Goal: Task Accomplishment & Management: Manage account settings

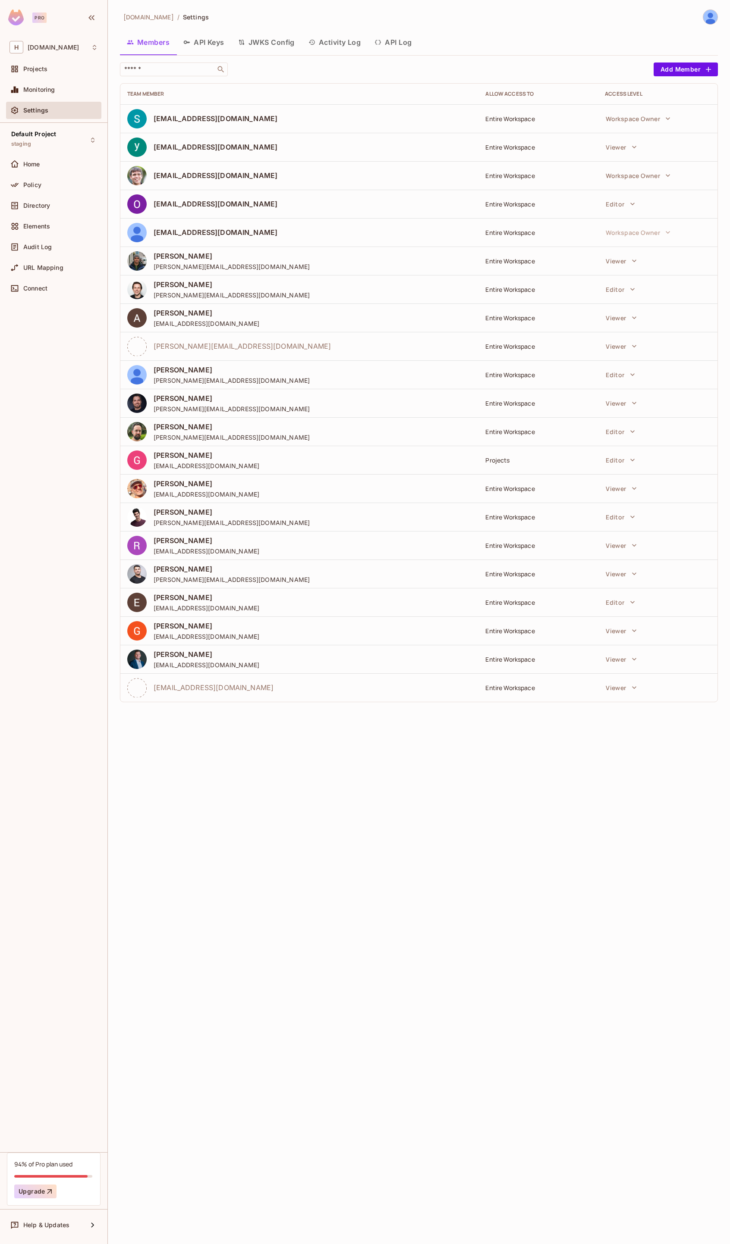
click at [335, 825] on div "[DOMAIN_NAME] / Settings Members API Keys JWKS Config Activity Log API Log ​ Ad…" at bounding box center [419, 622] width 622 height 1244
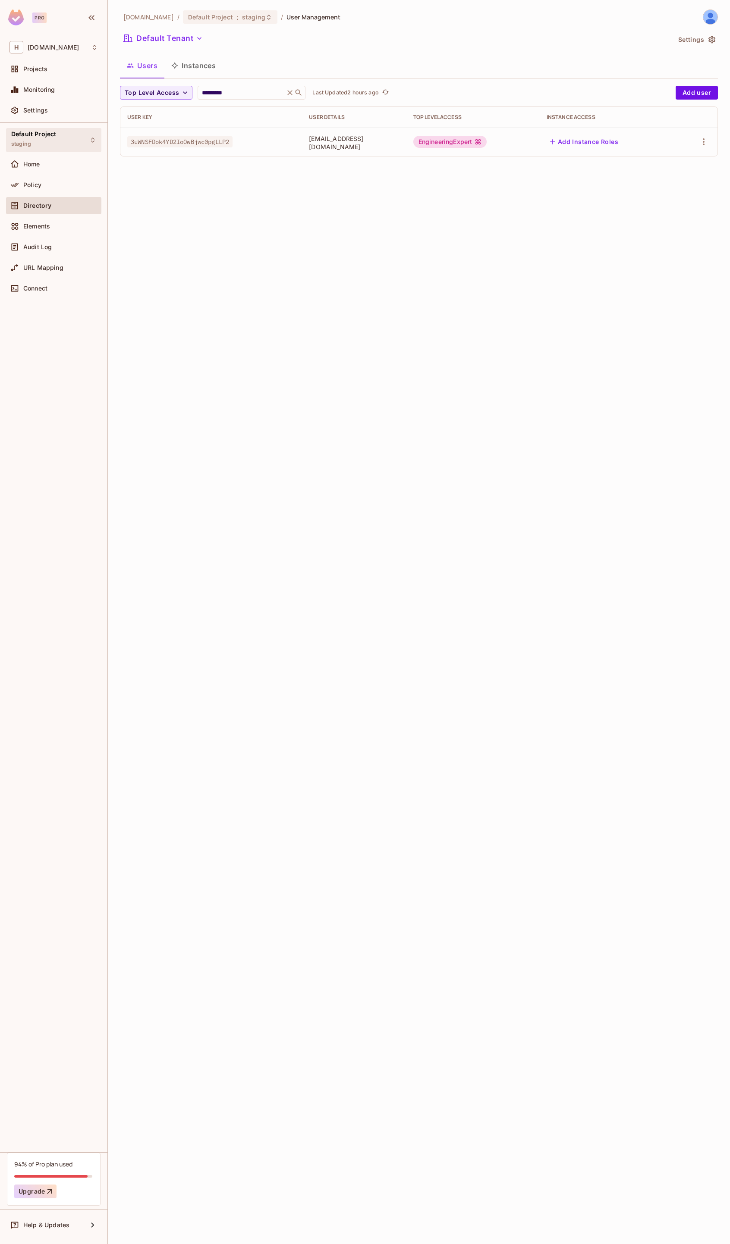
click at [56, 151] on div "Default Project staging" at bounding box center [53, 140] width 95 height 24
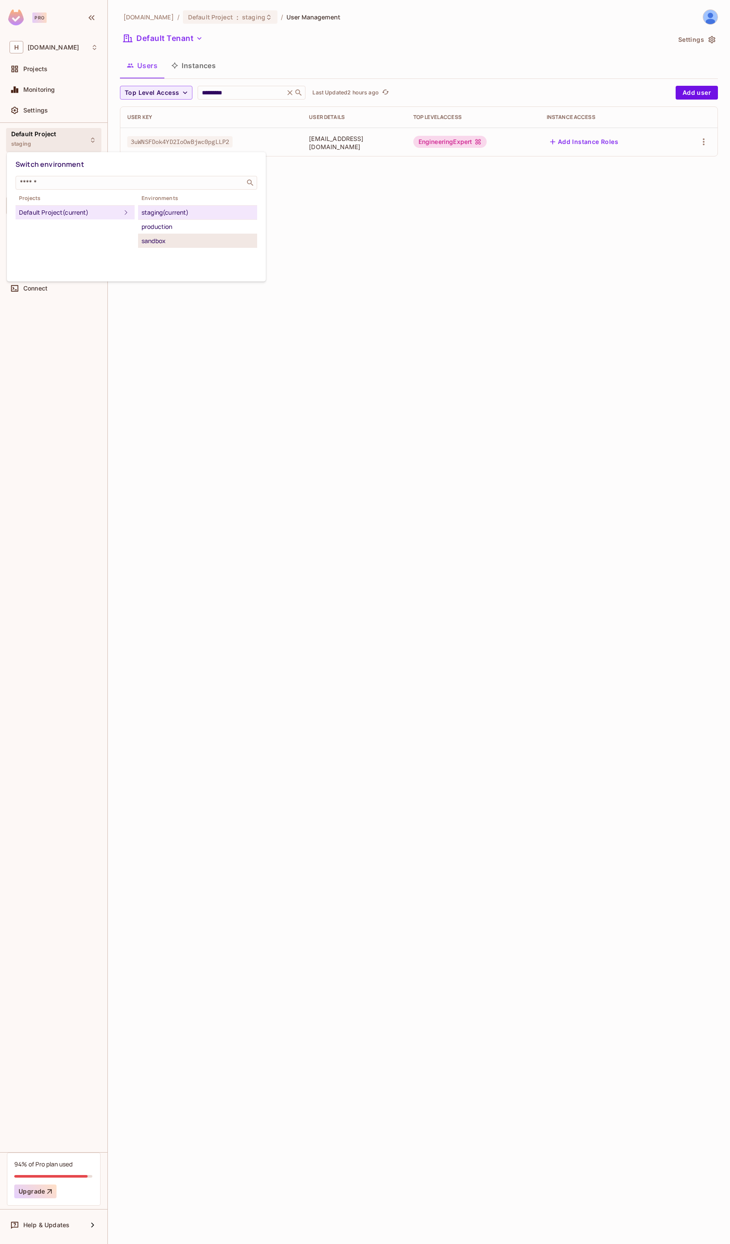
click at [177, 243] on div "sandbox" at bounding box center [197, 241] width 112 height 10
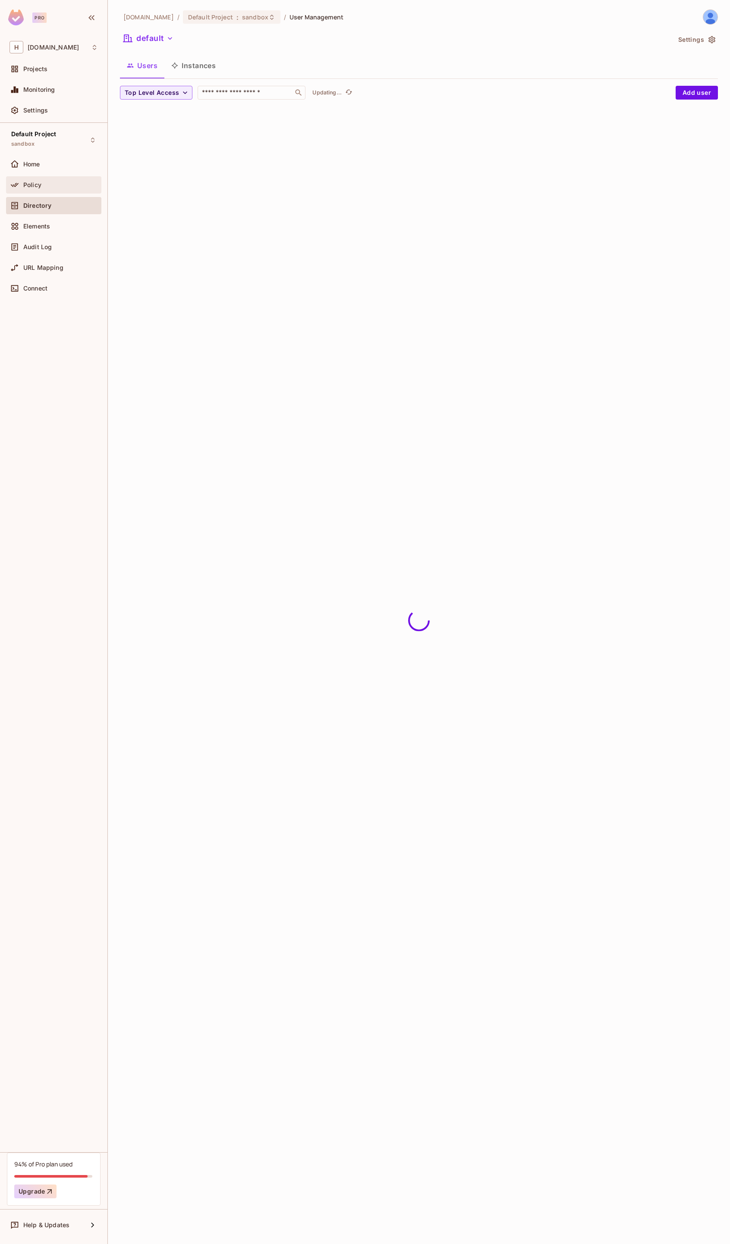
click at [38, 187] on span "Policy" at bounding box center [32, 185] width 18 height 7
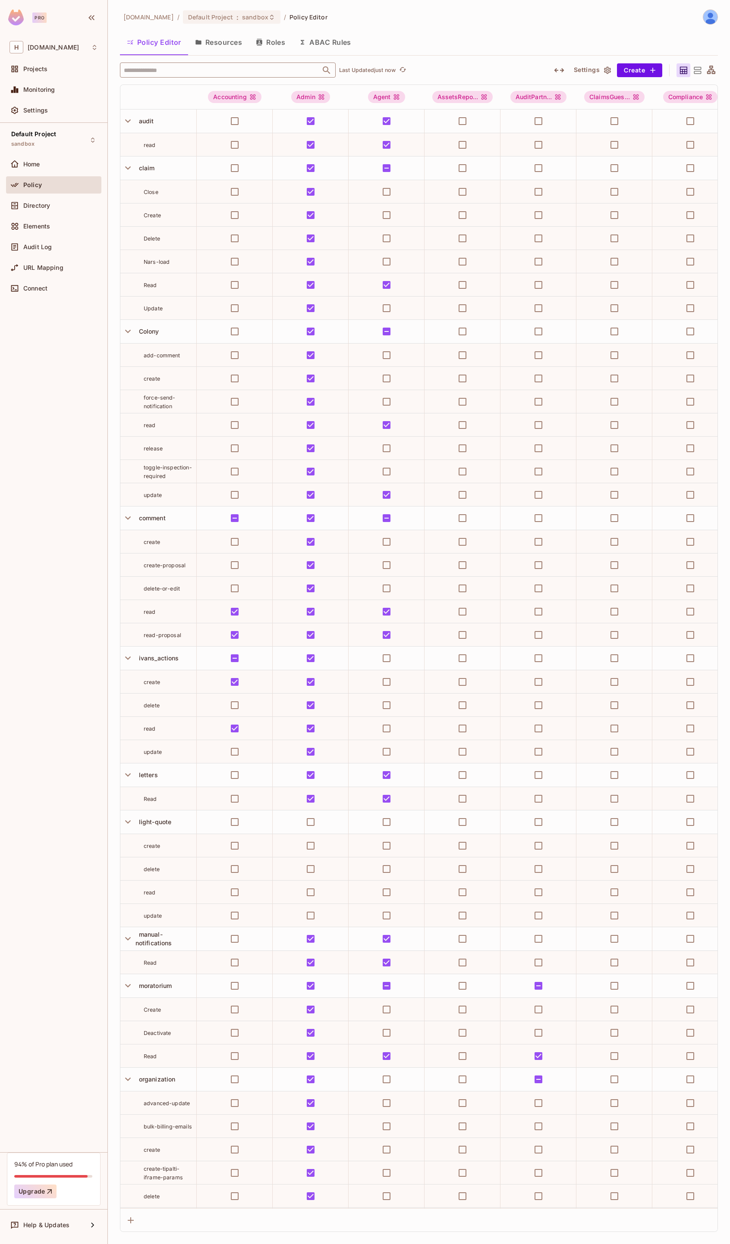
click at [185, 70] on input "text" at bounding box center [220, 70] width 197 height 15
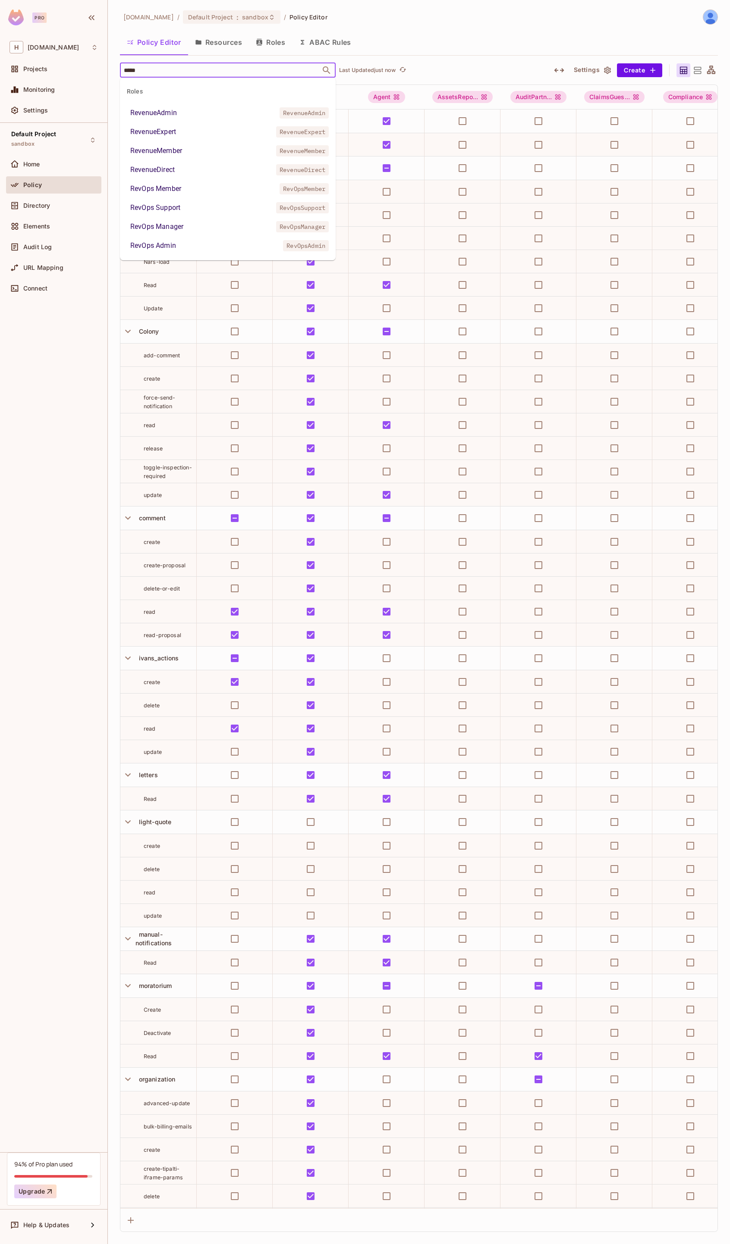
type input "******"
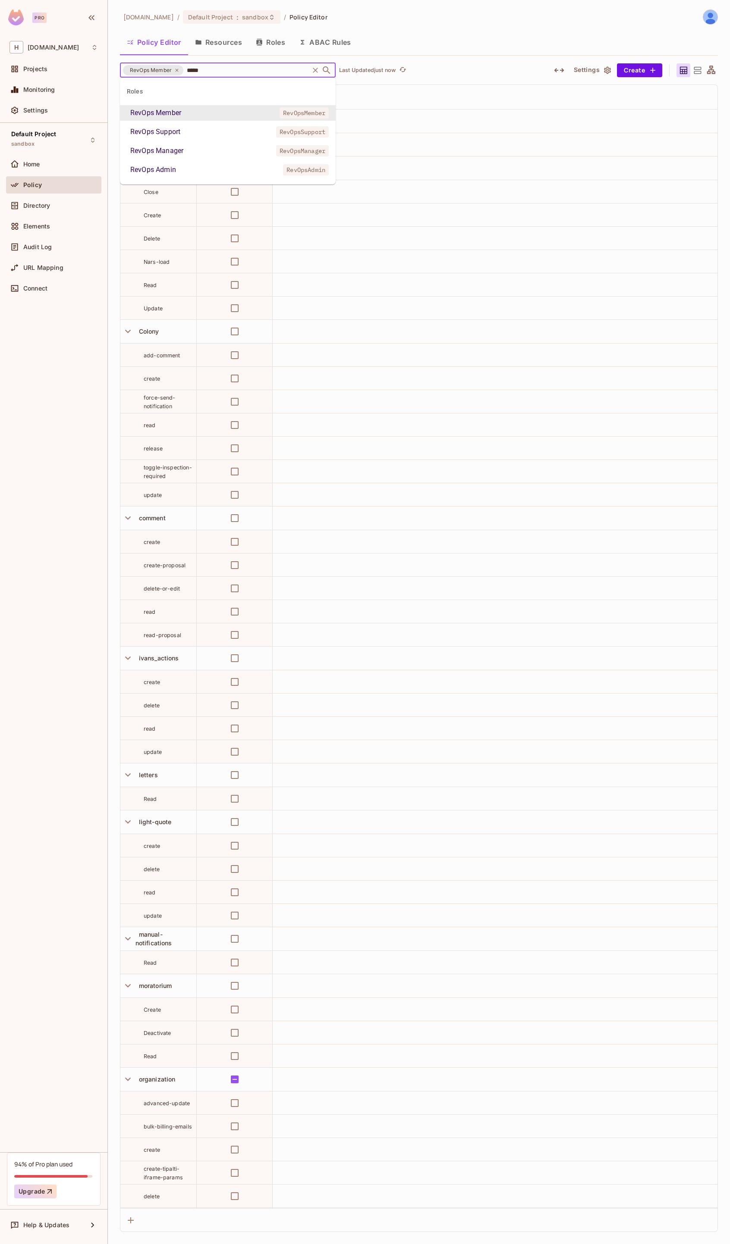
type input "******"
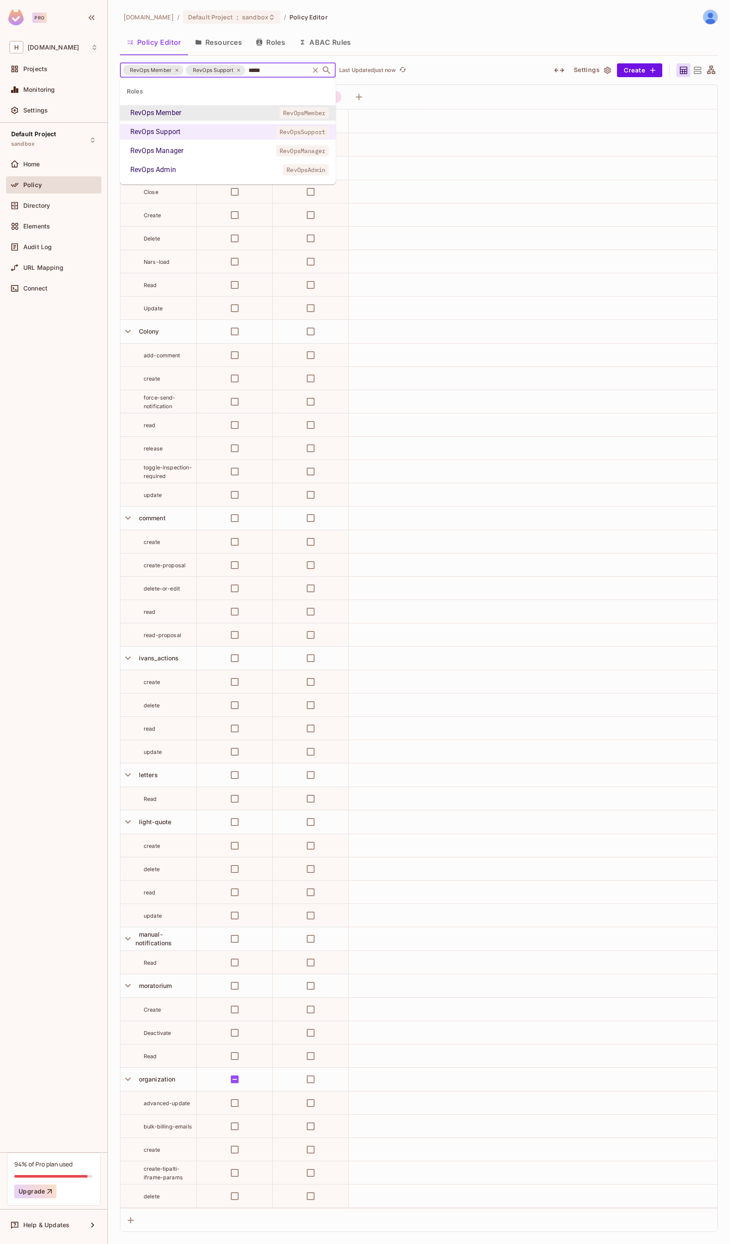
type input "******"
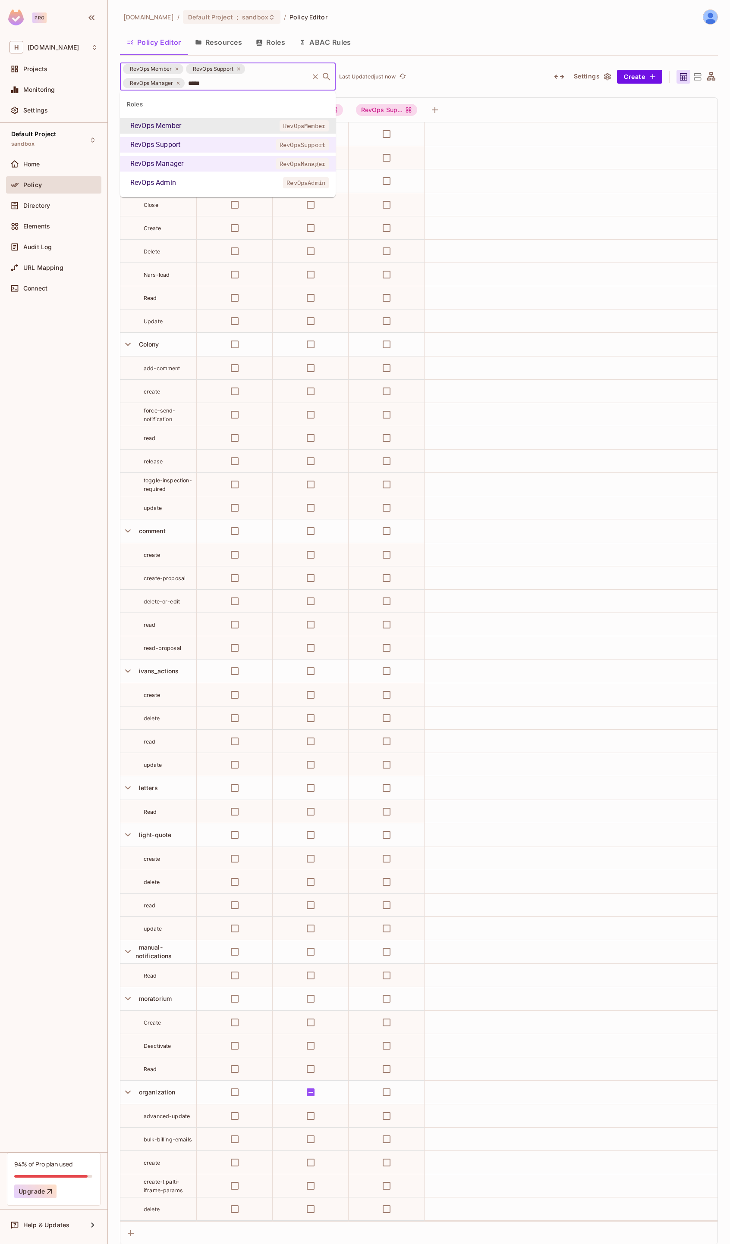
type input "******"
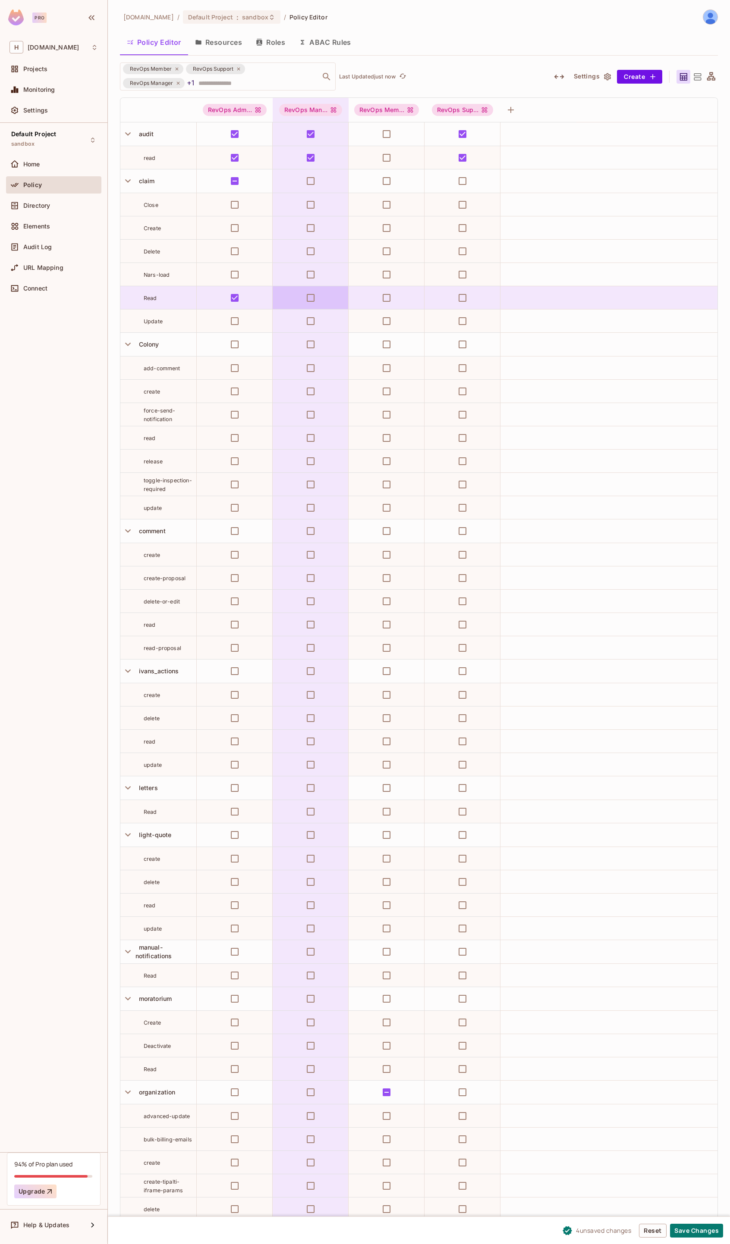
click at [320, 294] on td at bounding box center [310, 297] width 76 height 23
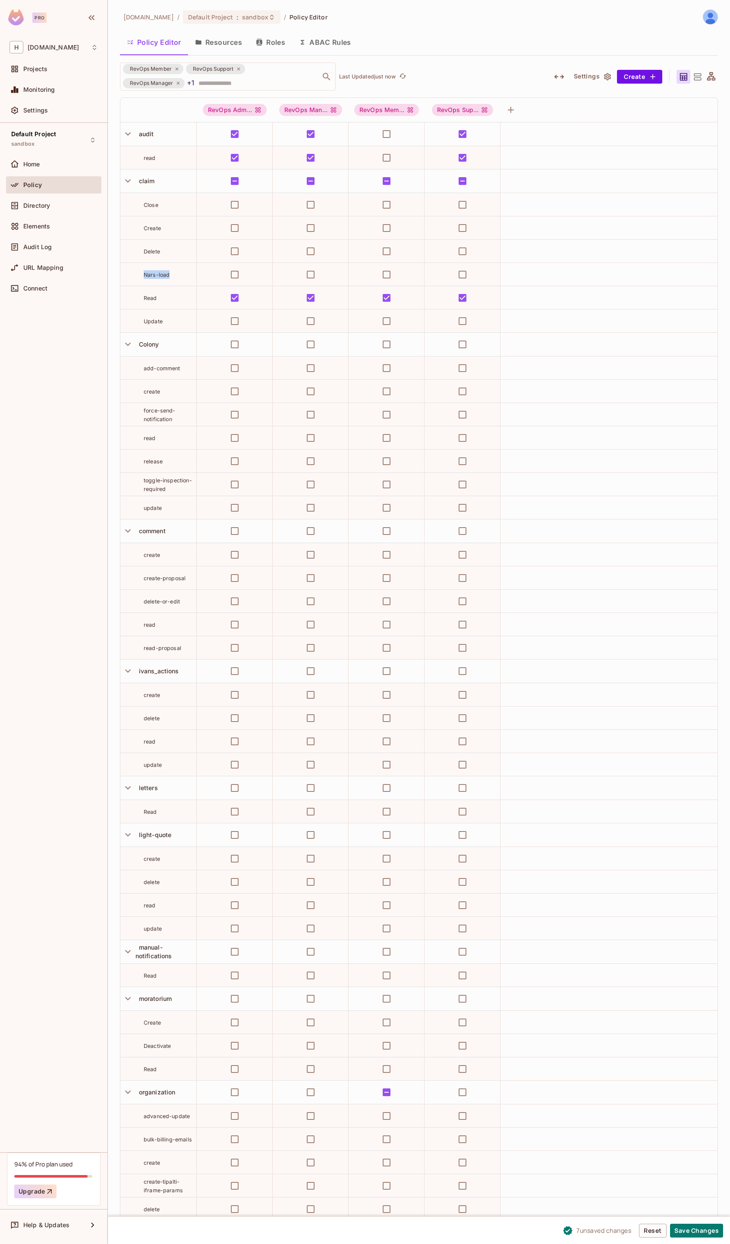
drag, startPoint x: 174, startPoint y: 274, endPoint x: 129, endPoint y: 276, distance: 44.9
click at [129, 276] on div "Nars-load" at bounding box center [158, 274] width 76 height 9
copy span "Nars-load"
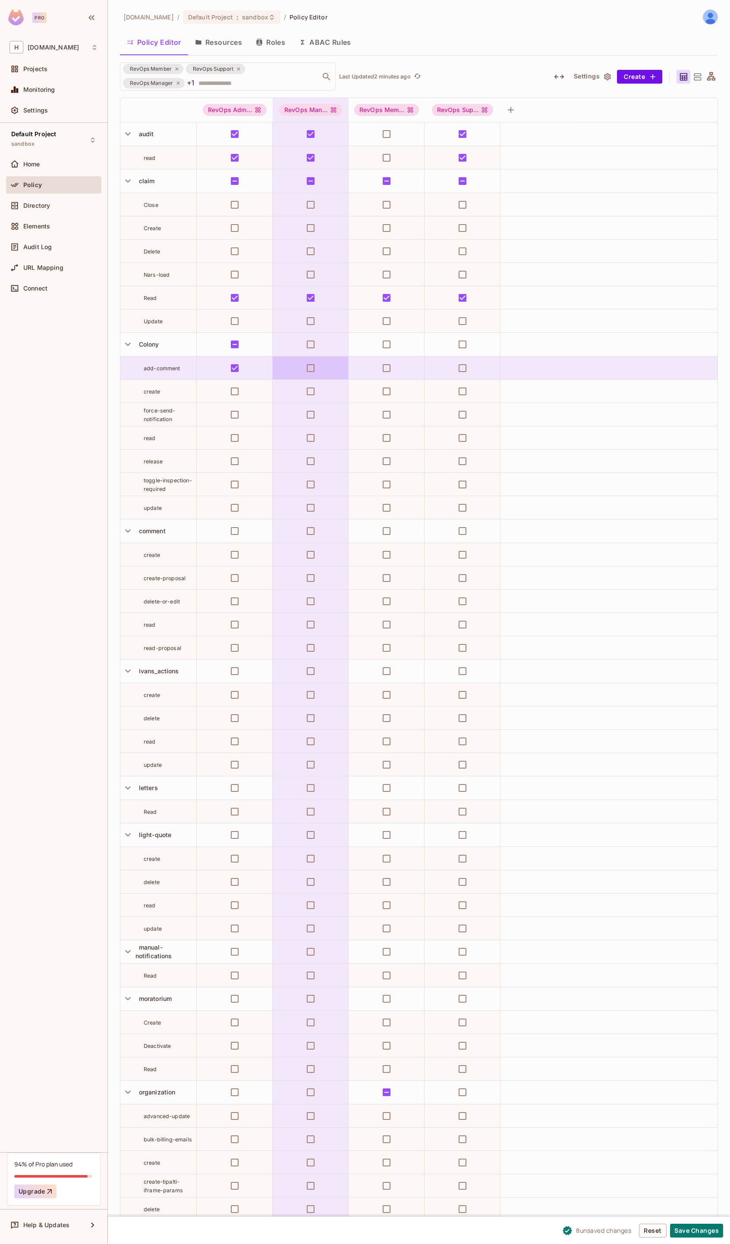
click at [301, 371] on td at bounding box center [310, 368] width 76 height 23
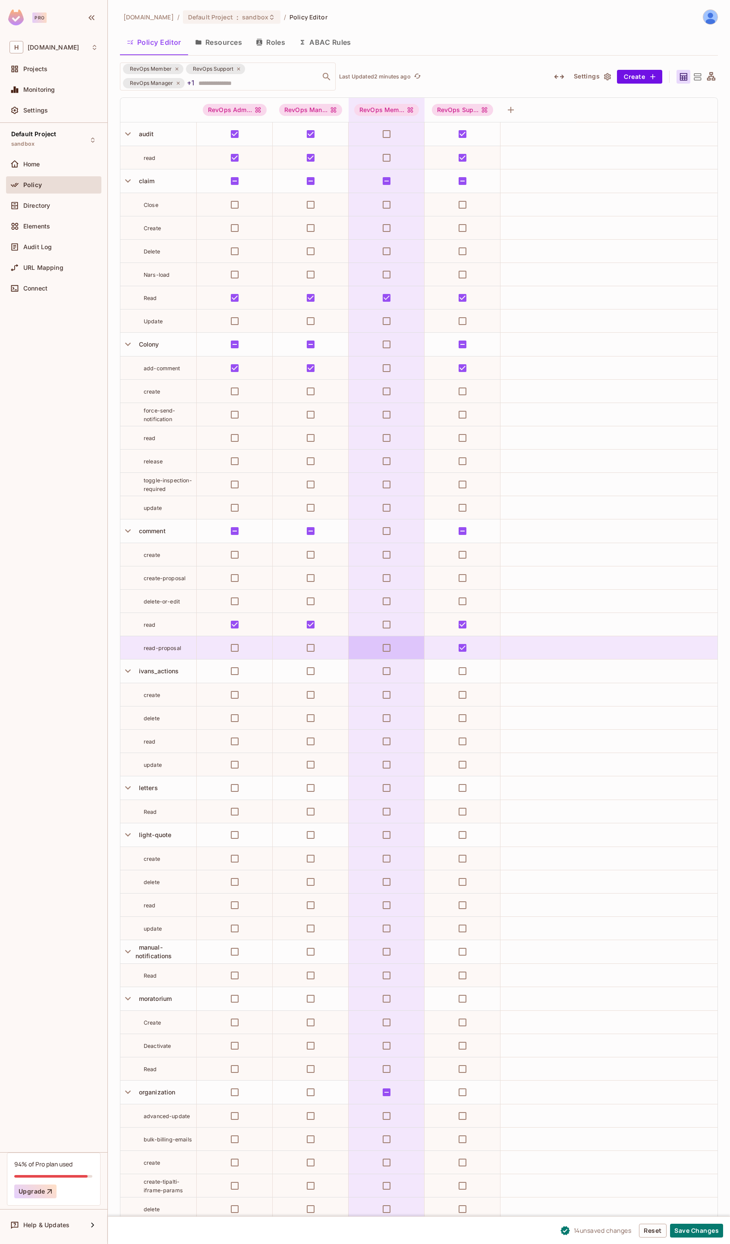
click at [371, 645] on td at bounding box center [386, 647] width 76 height 23
click at [398, 647] on td at bounding box center [386, 647] width 76 height 23
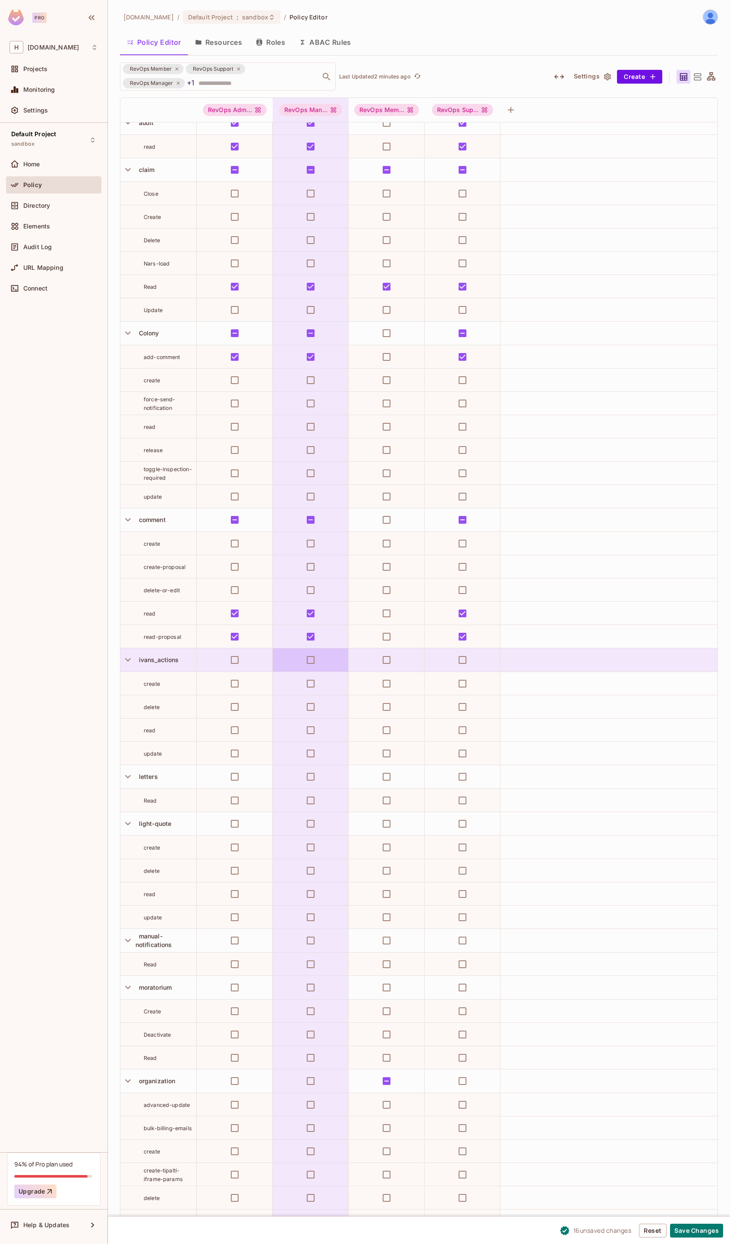
scroll to position [22, 0]
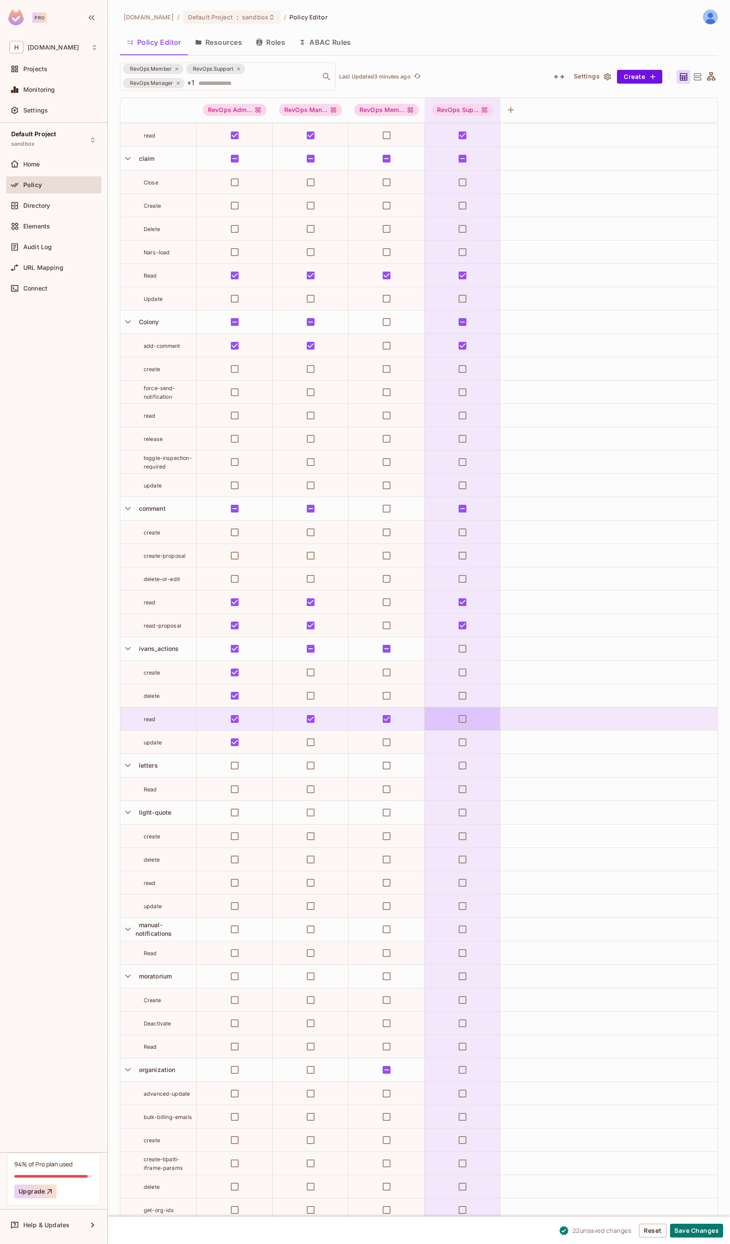
click at [445, 719] on td at bounding box center [462, 719] width 76 height 23
click at [474, 720] on td at bounding box center [462, 719] width 76 height 23
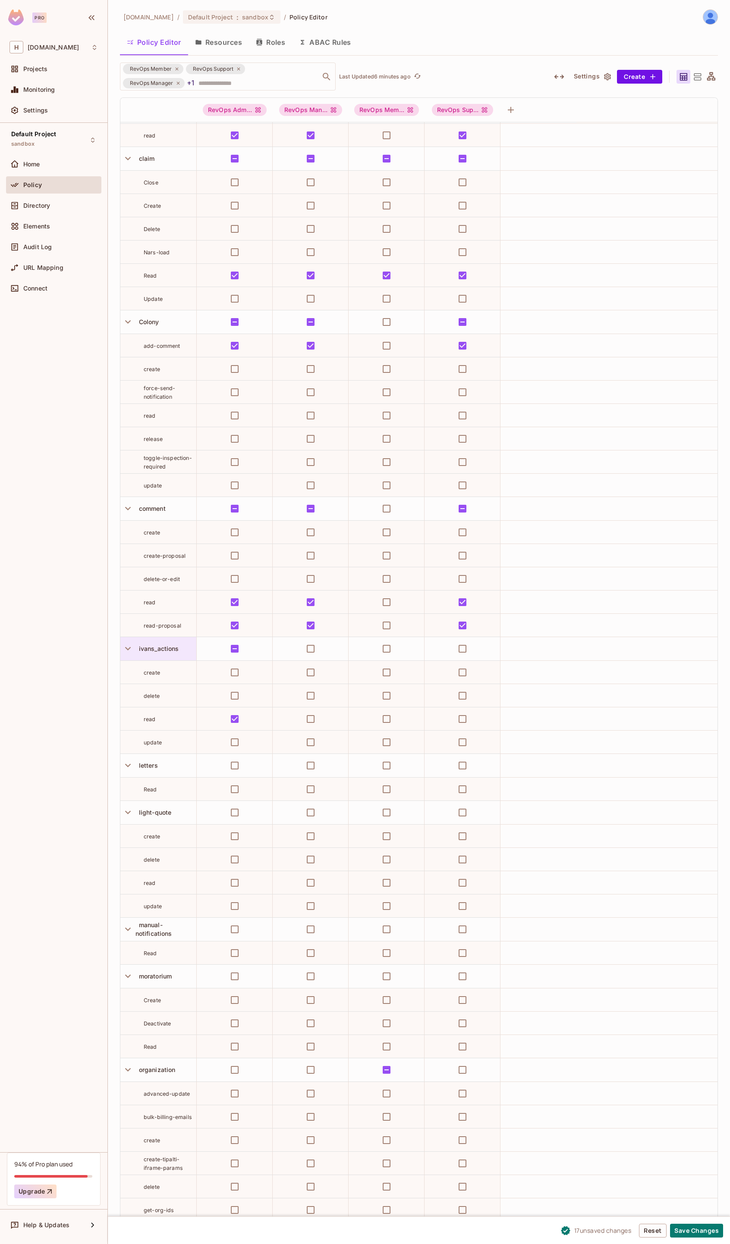
click at [187, 647] on div "ivans_actions" at bounding box center [165, 649] width 61 height 9
click at [173, 721] on span "Edit Resource" at bounding box center [165, 726] width 46 height 14
click at [183, 648] on div "ivans_actions" at bounding box center [165, 649] width 61 height 9
click at [170, 723] on div "Edit Resource" at bounding box center [164, 725] width 41 height 9
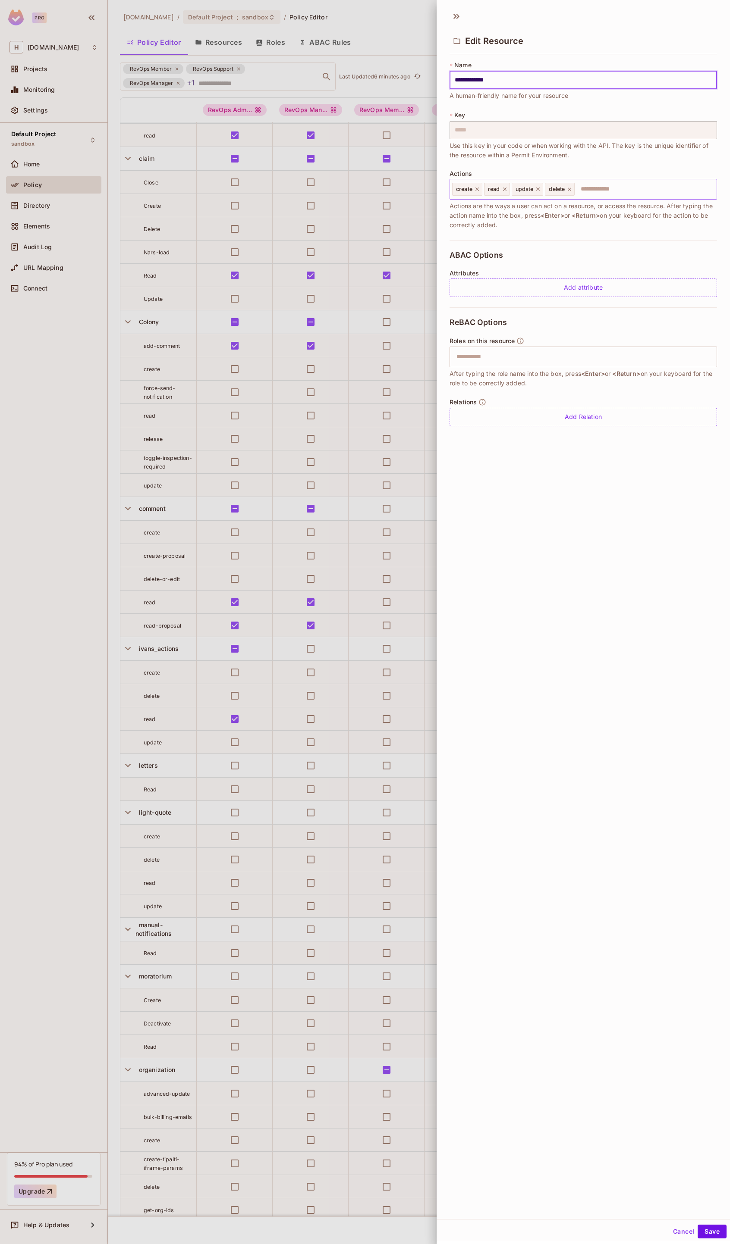
click at [599, 189] on input "text" at bounding box center [644, 189] width 138 height 17
click at [658, 886] on div "**********" at bounding box center [582, 612] width 293 height 1213
click at [705, 1229] on button "Save" at bounding box center [711, 1232] width 29 height 14
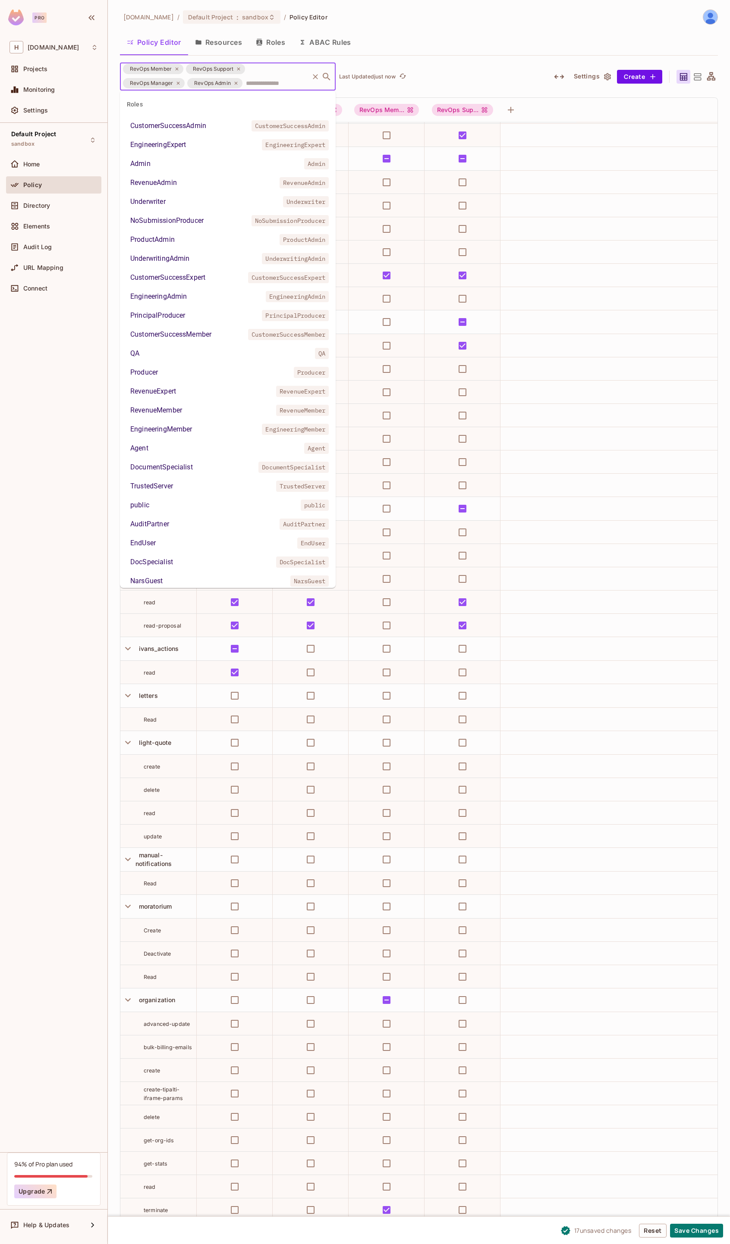
click at [247, 85] on input "text" at bounding box center [276, 82] width 64 height 15
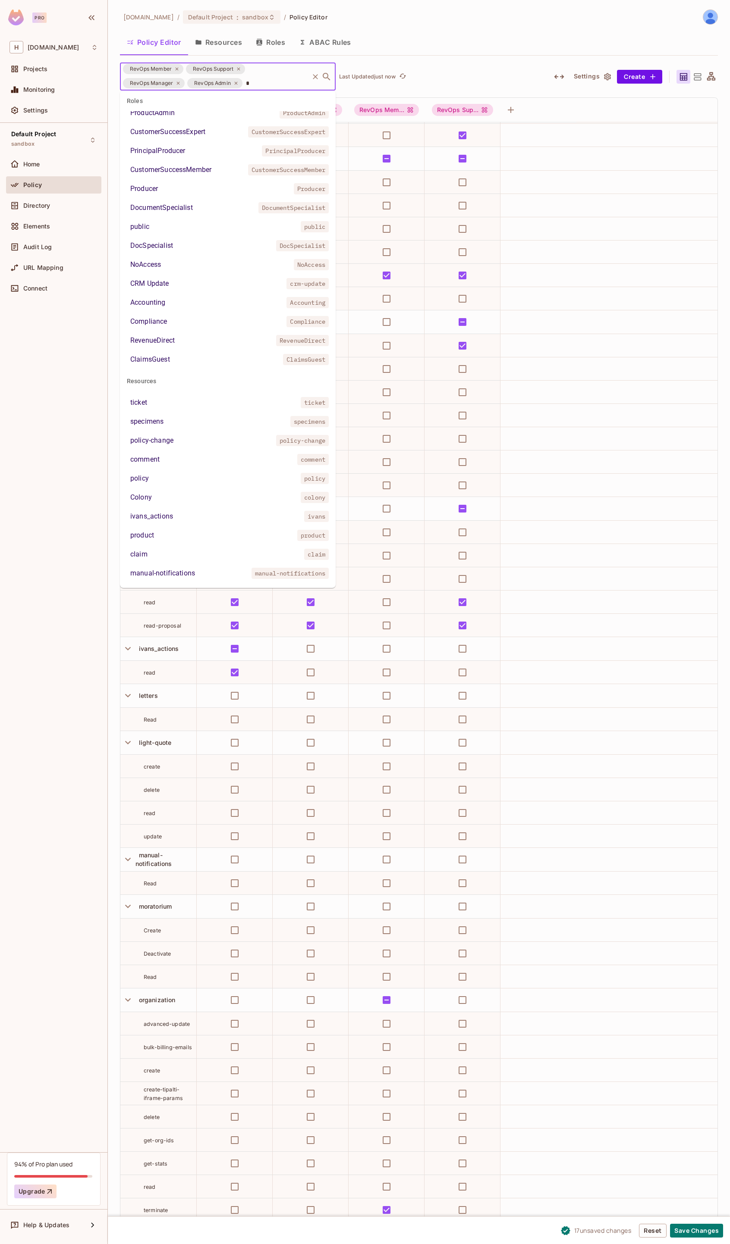
scroll to position [0, 0]
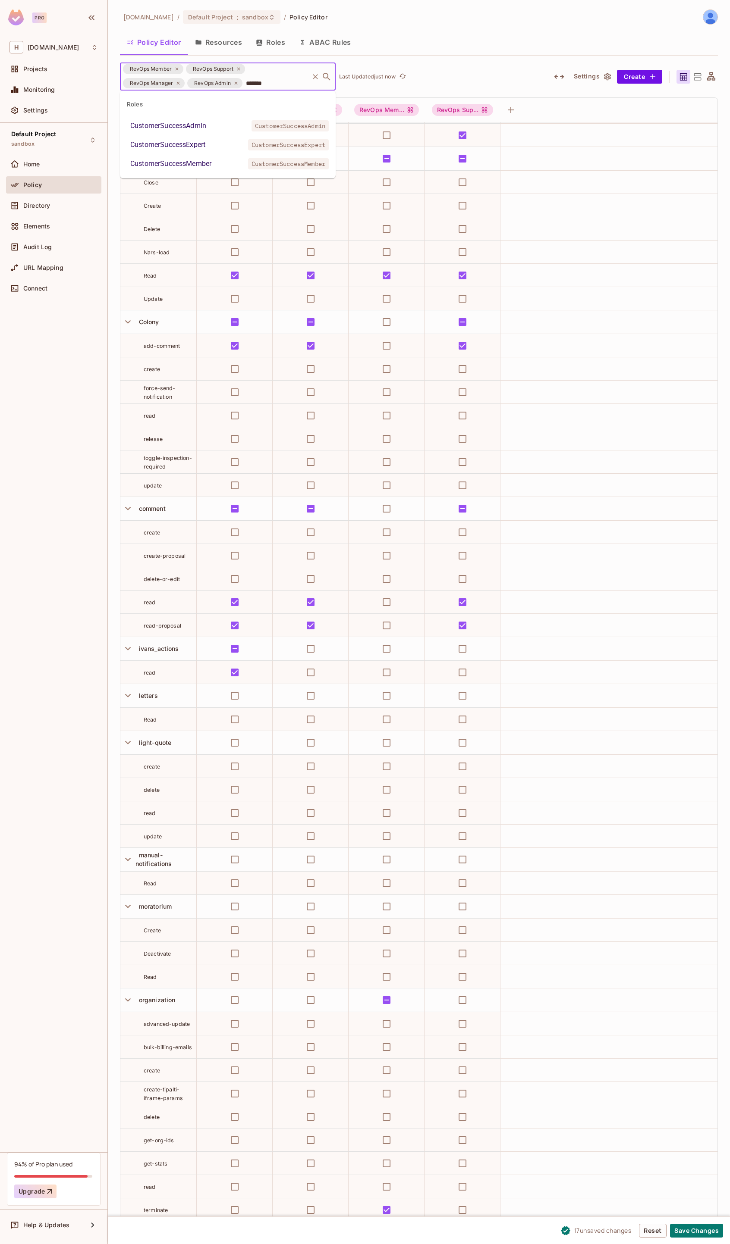
type input "********"
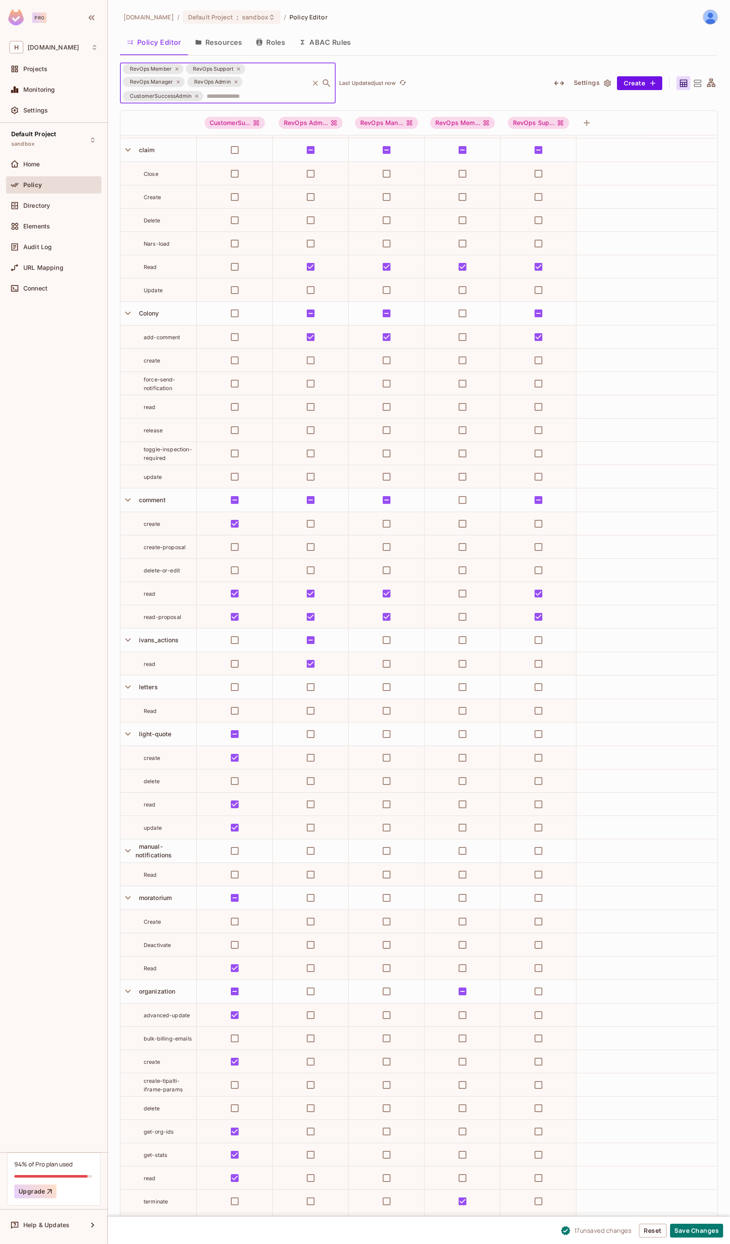
scroll to position [92, 0]
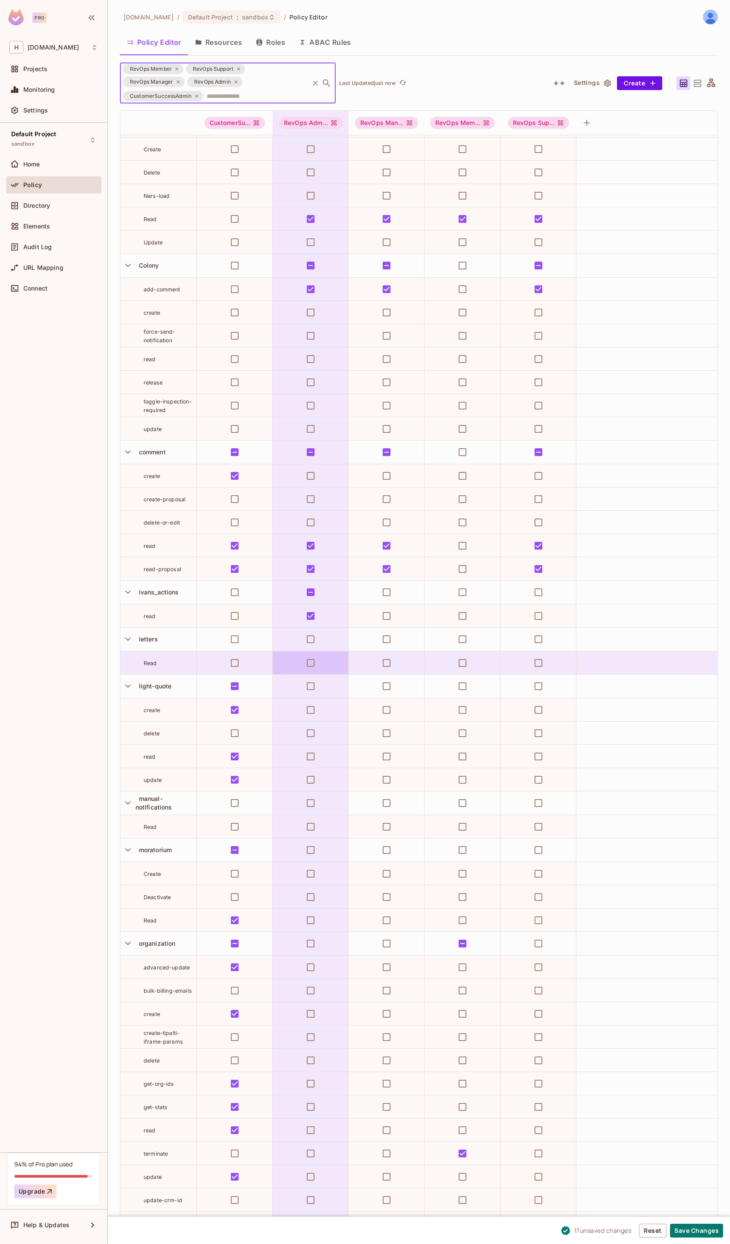
click at [308, 661] on td at bounding box center [310, 662] width 76 height 23
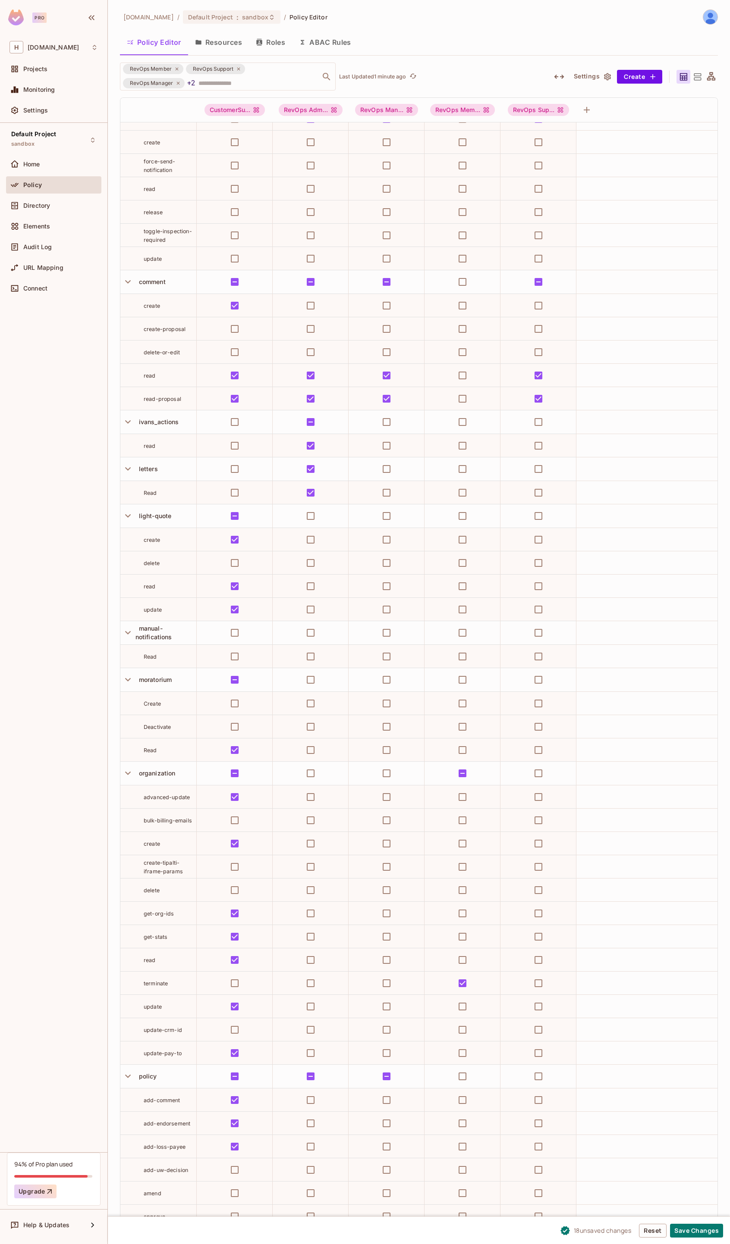
scroll to position [301, 0]
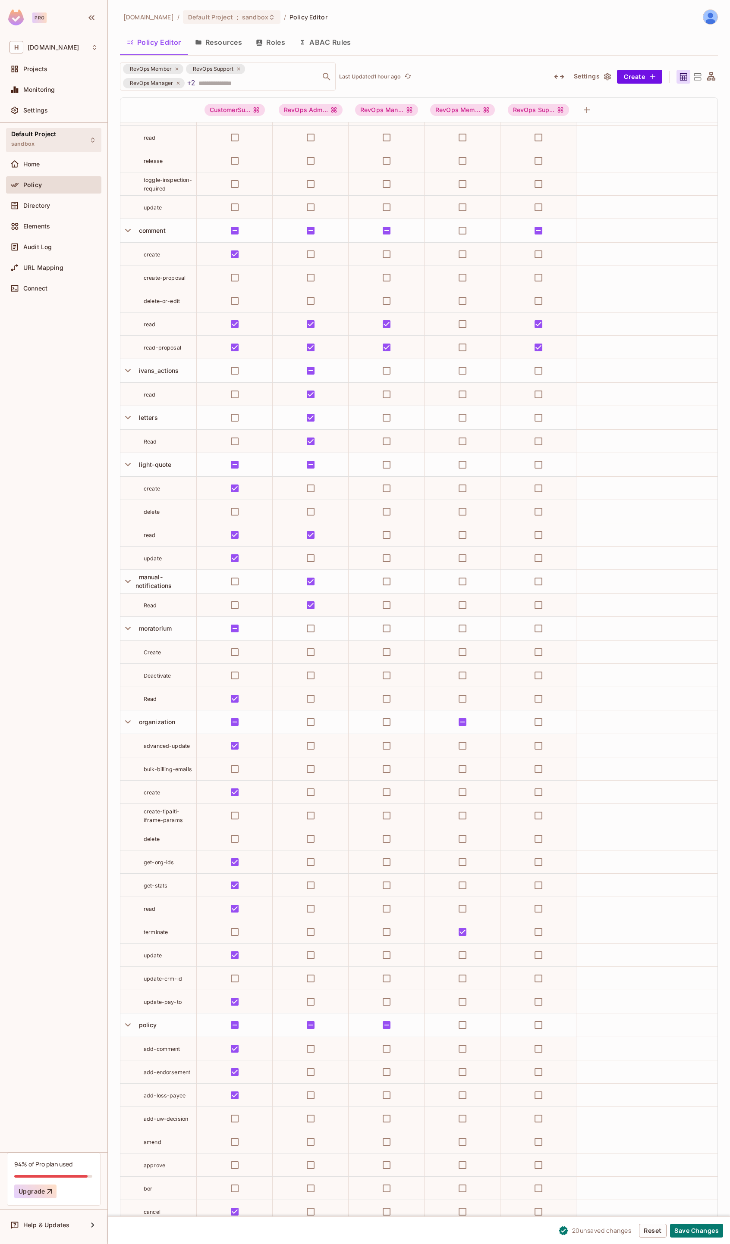
click at [35, 137] on span "Default Project" at bounding box center [33, 134] width 45 height 7
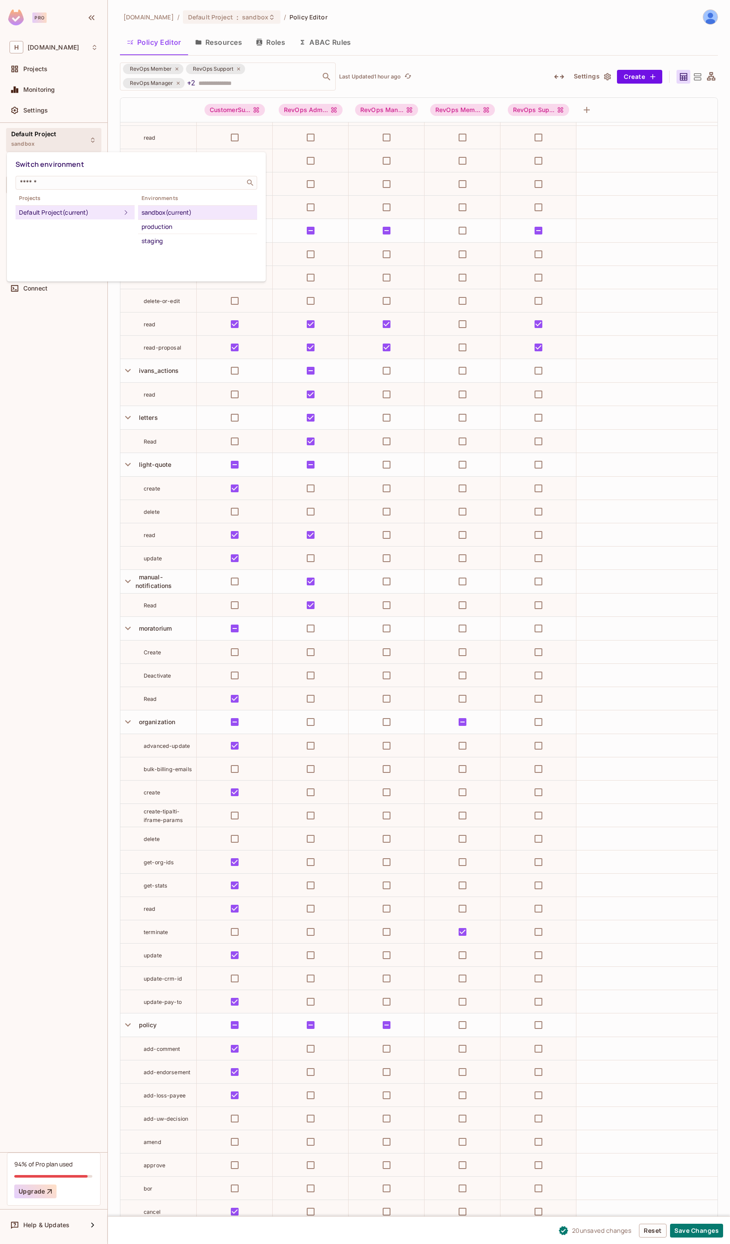
click at [61, 372] on div at bounding box center [365, 622] width 730 height 1244
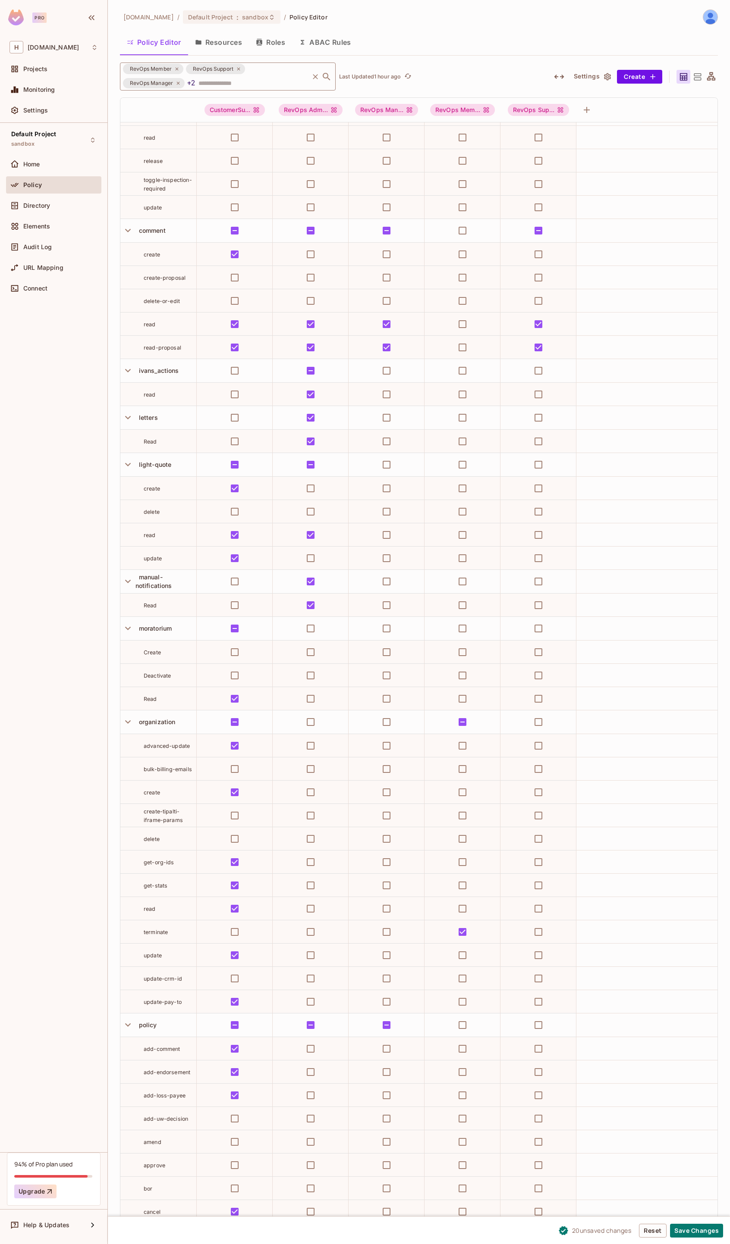
click at [229, 87] on div "RevOps Member RevOps Support RevOps Manager +2 ​" at bounding box center [228, 77] width 216 height 28
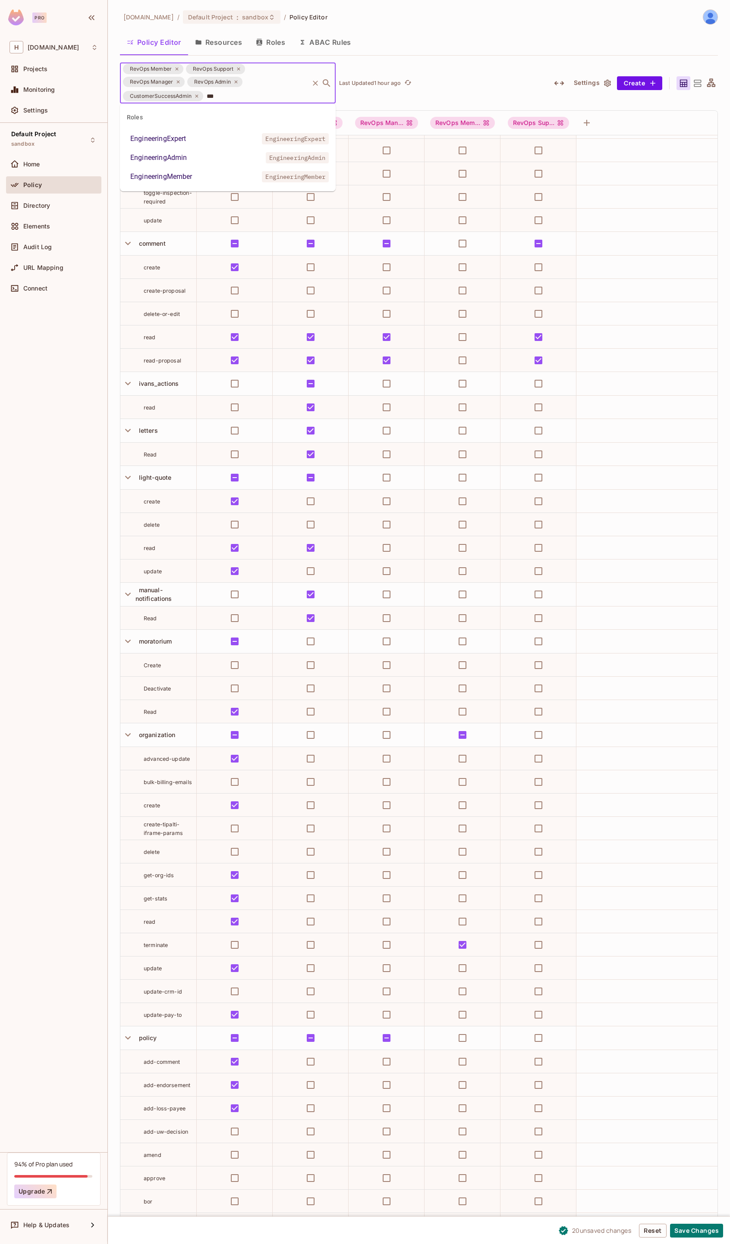
type input "****"
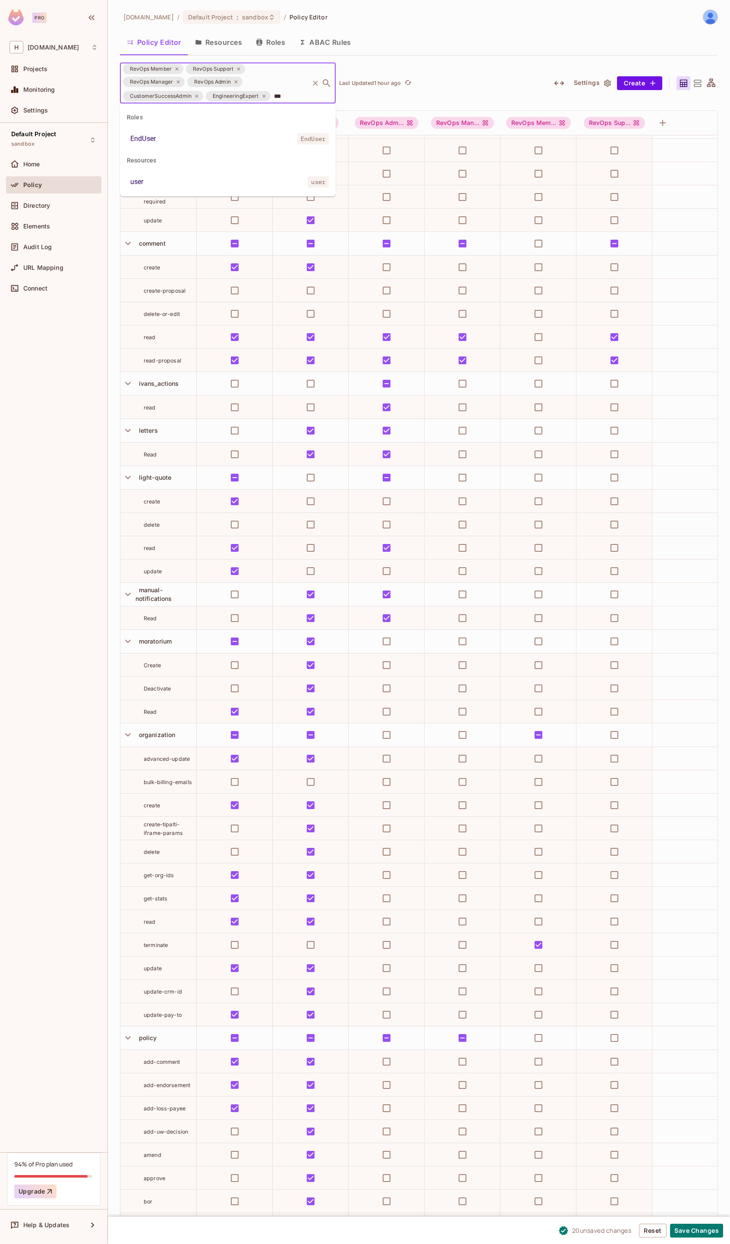
type input "****"
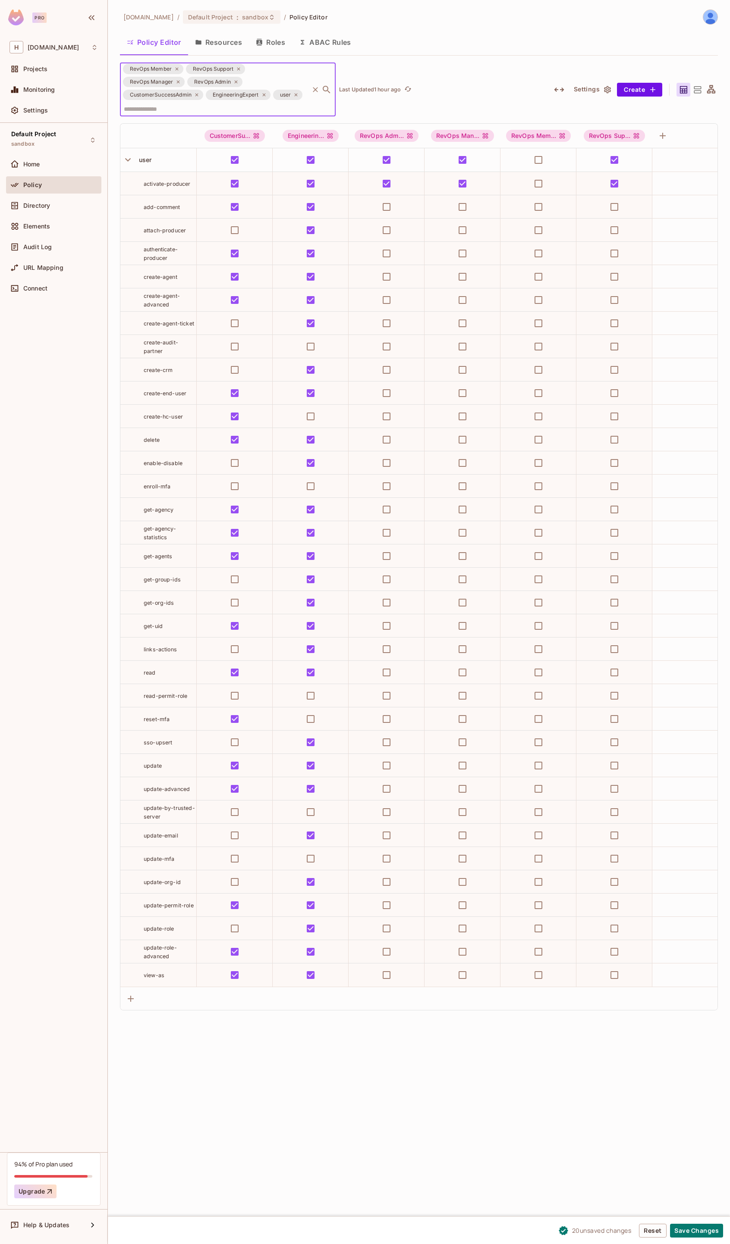
scroll to position [0, 0]
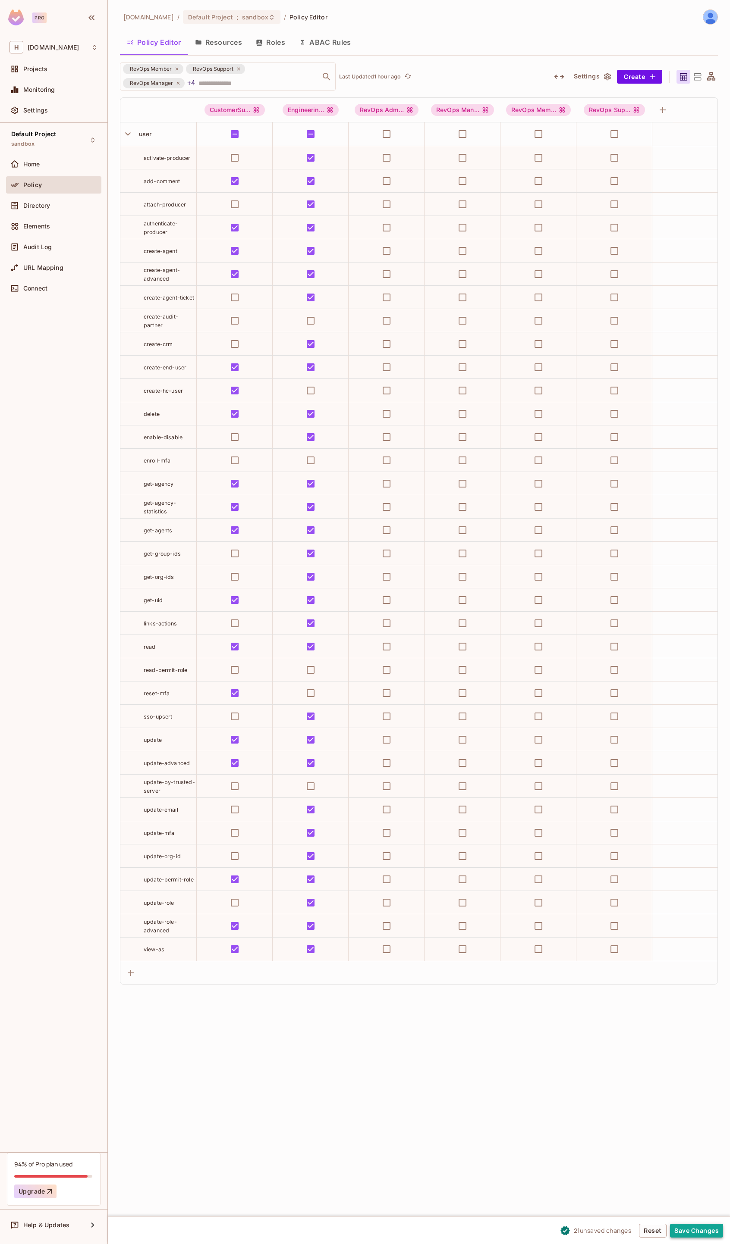
click at [698, 1232] on button "Save Changes" at bounding box center [696, 1231] width 53 height 14
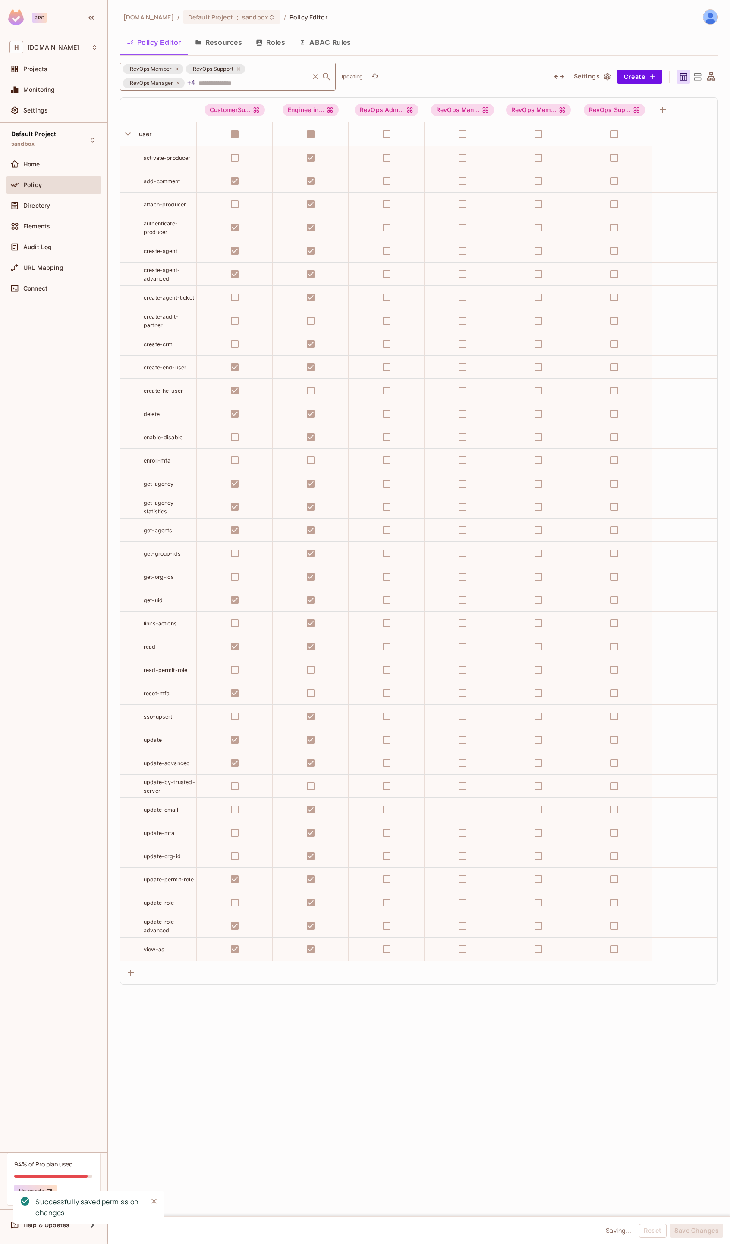
click at [261, 84] on div "RevOps Member RevOps Support RevOps Manager +4 ​" at bounding box center [228, 77] width 216 height 28
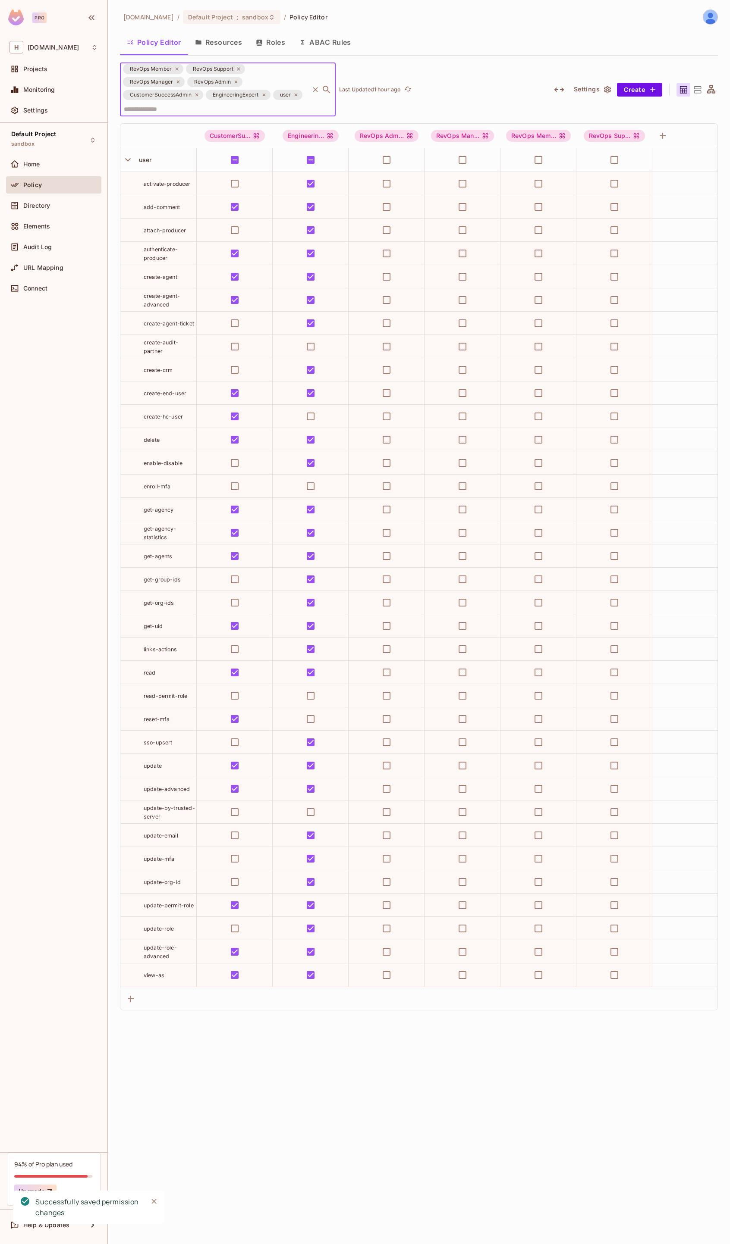
click at [263, 95] on icon at bounding box center [263, 94] width 5 height 5
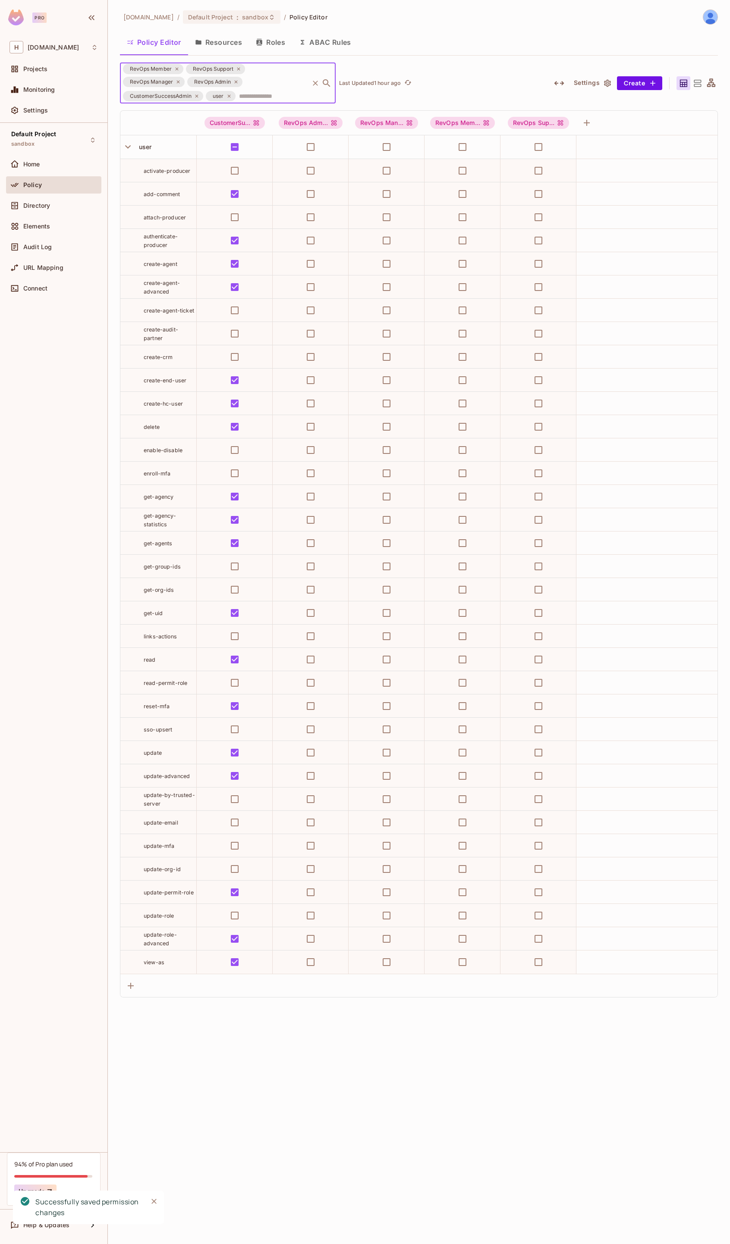
click at [232, 96] on div "user" at bounding box center [221, 96] width 30 height 10
click at [230, 96] on icon at bounding box center [228, 96] width 5 height 5
